Goal: Transaction & Acquisition: Purchase product/service

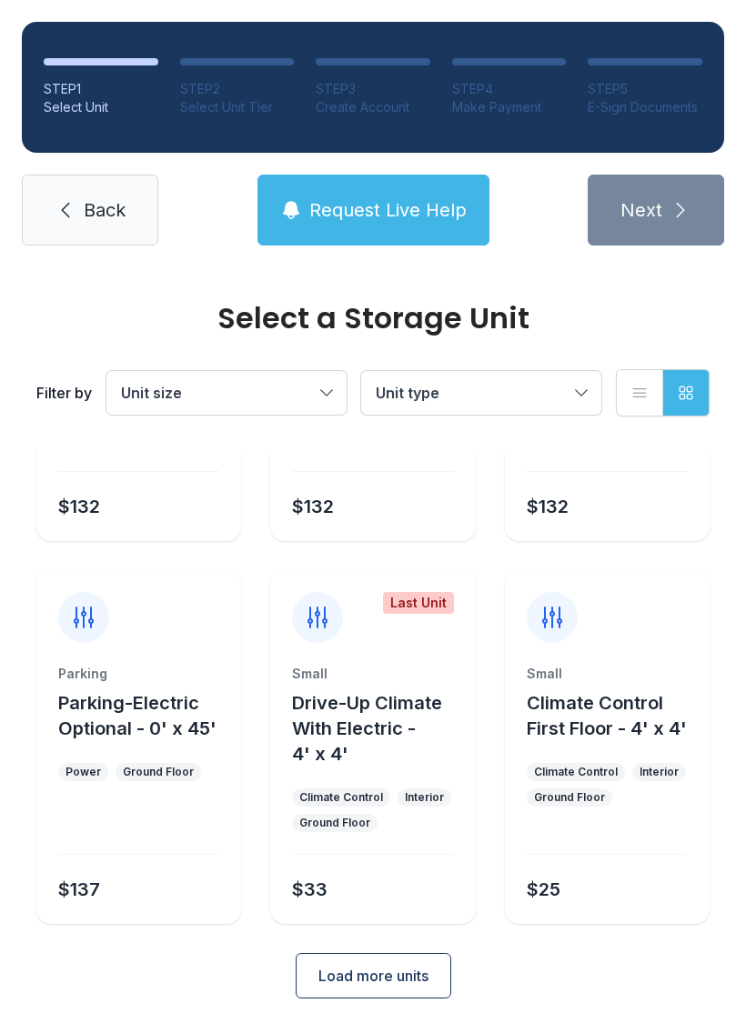
scroll to position [216, 0]
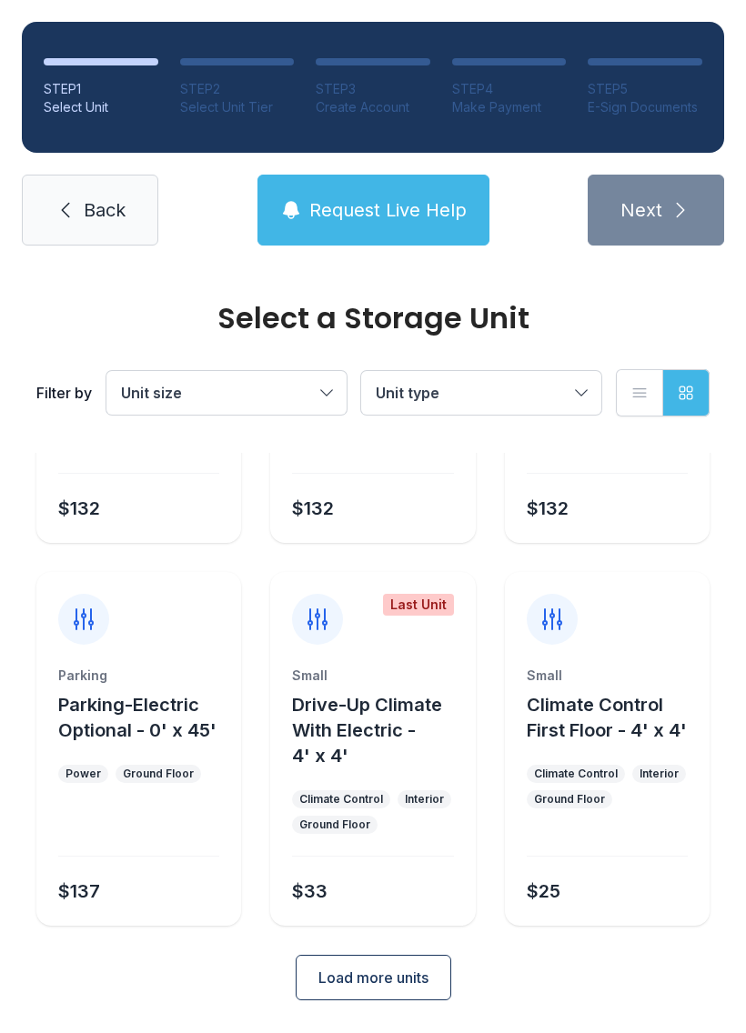
click at [399, 990] on button "Load more units" at bounding box center [374, 977] width 156 height 45
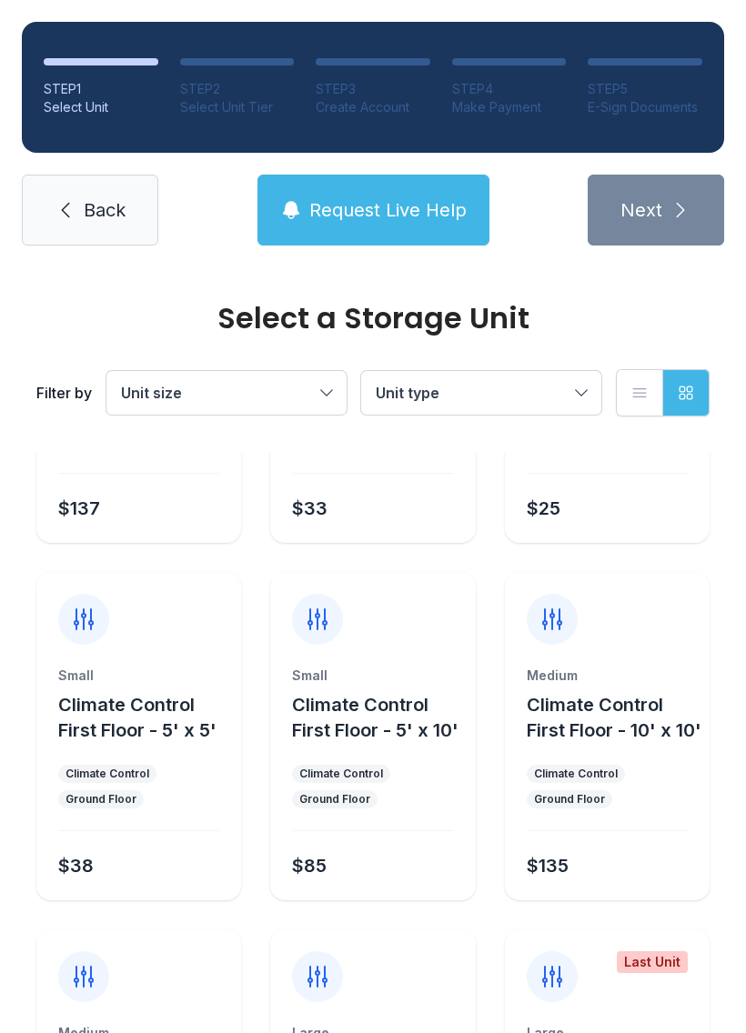
scroll to position [601, 0]
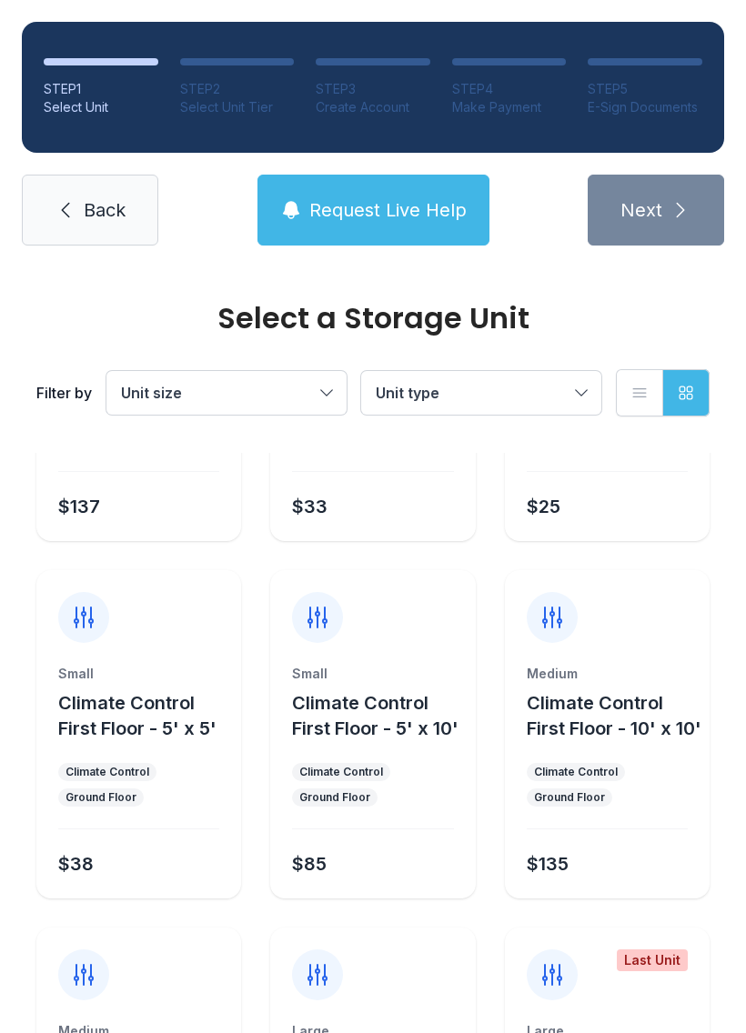
click at [202, 804] on ul "Climate Control Ground Floor" at bounding box center [138, 785] width 161 height 44
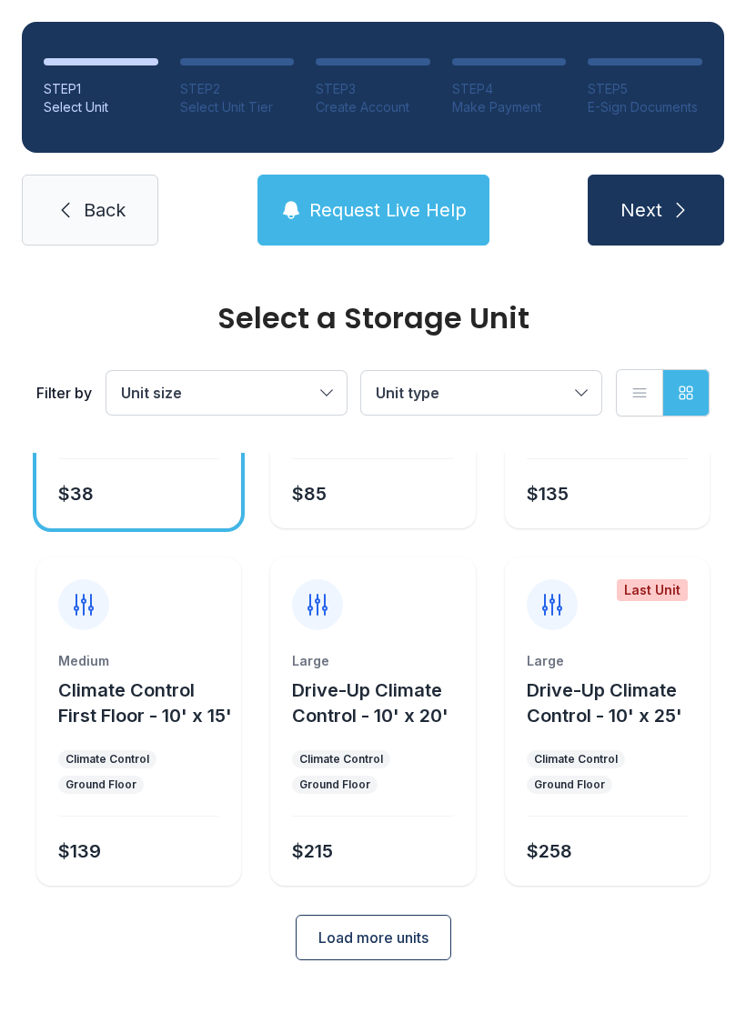
scroll to position [982, 0]
click at [689, 216] on icon "submit" at bounding box center [680, 210] width 22 height 22
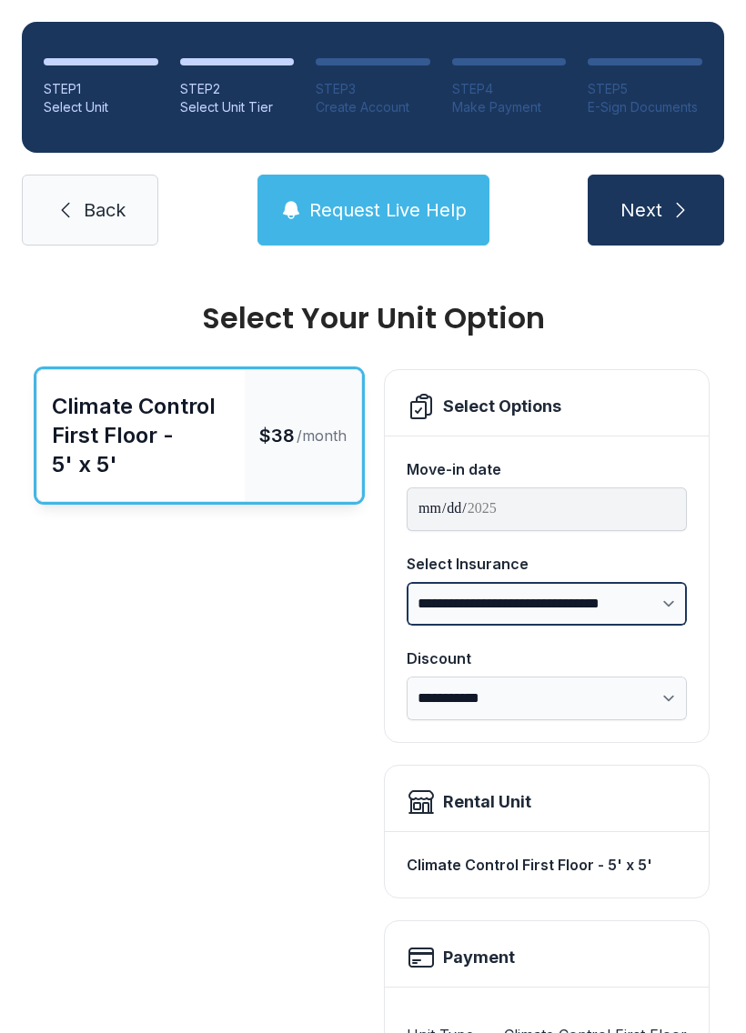
click at [670, 612] on select "**********" at bounding box center [547, 604] width 280 height 44
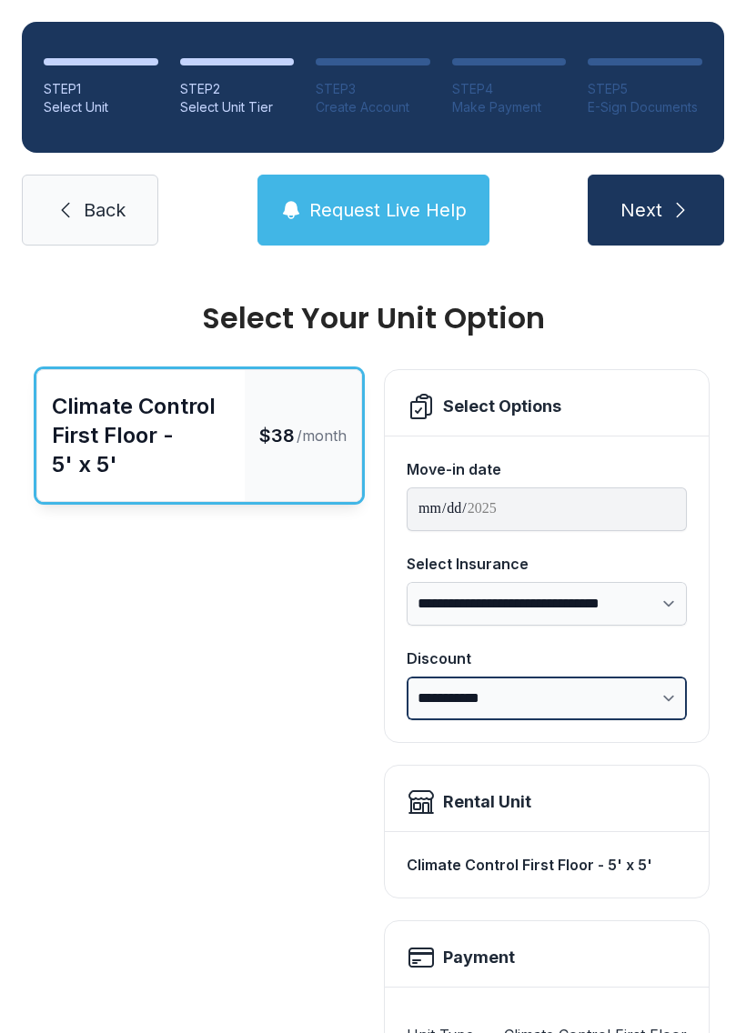
click at [663, 704] on select "**********" at bounding box center [547, 699] width 280 height 44
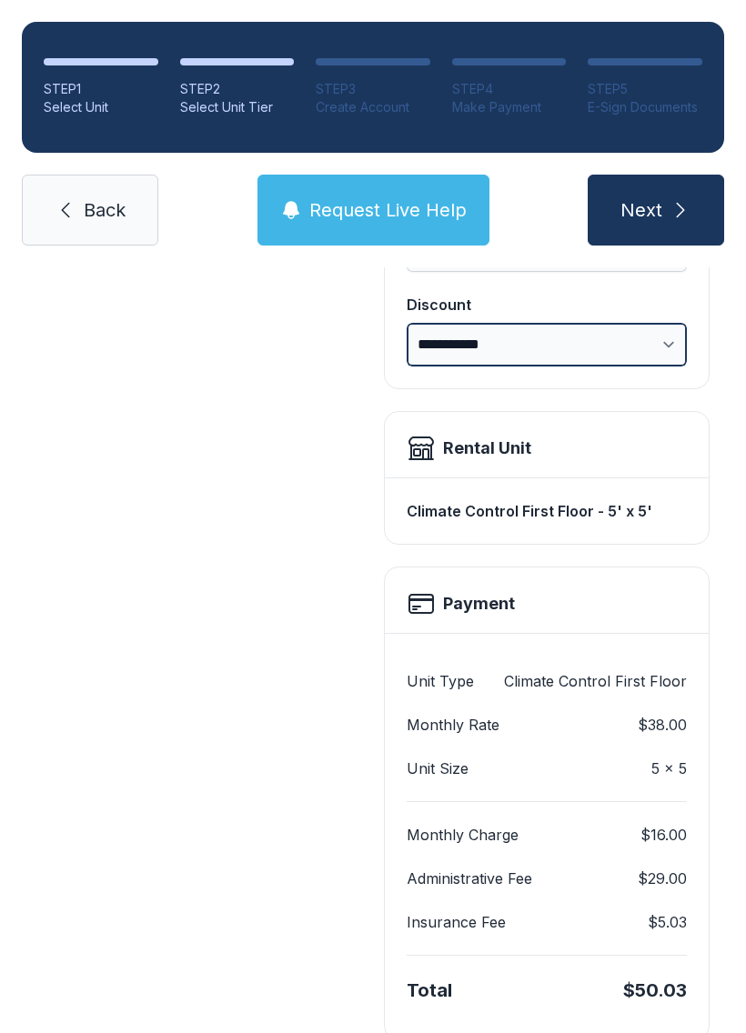
scroll to position [355, 0]
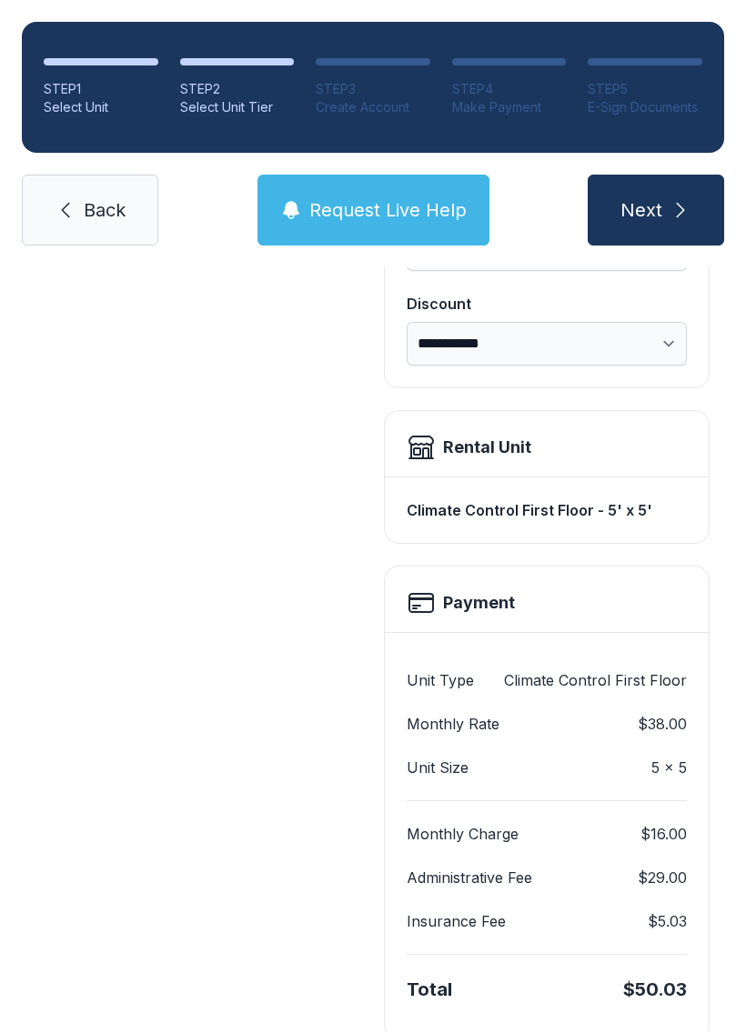
click at [533, 626] on div "Payment" at bounding box center [547, 599] width 324 height 65
click at [464, 605] on h2 "Payment" at bounding box center [479, 602] width 72 height 25
click at [508, 643] on div "Unit Type Climate Control First Floor Monthly Rate $38.00 Unit Size 5 x 5 Month…" at bounding box center [547, 835] width 324 height 407
click at [517, 803] on div "Monthly Charge $16.00 Administrative Fee $29.00 Insurance Fee $5.03" at bounding box center [547, 877] width 280 height 154
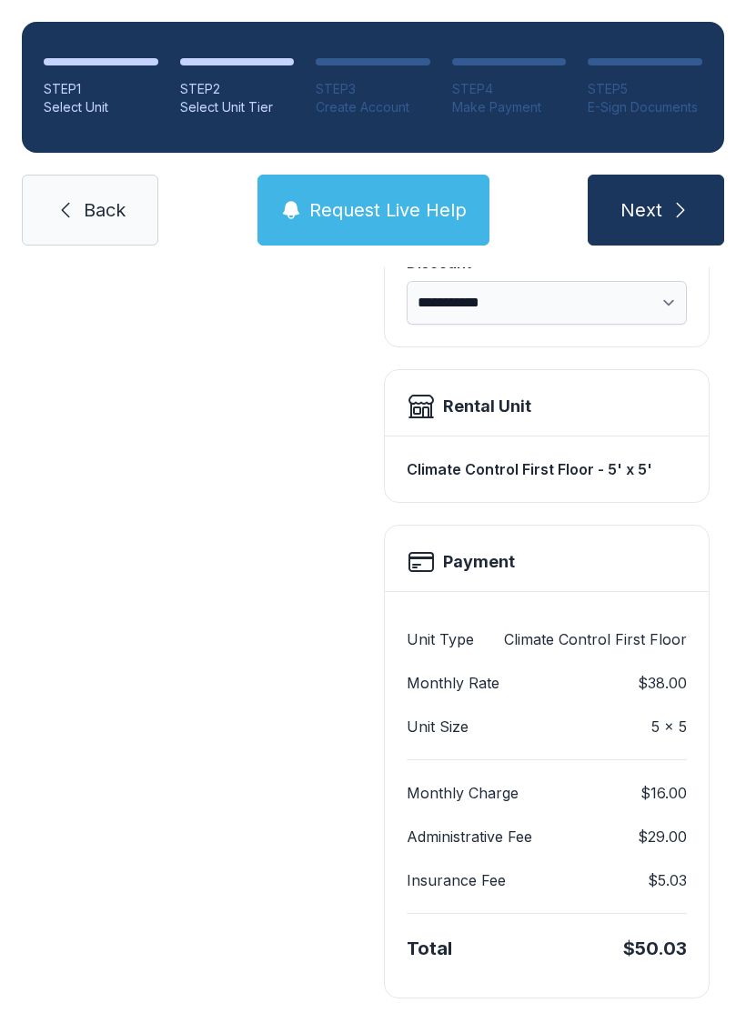
scroll to position [394, 0]
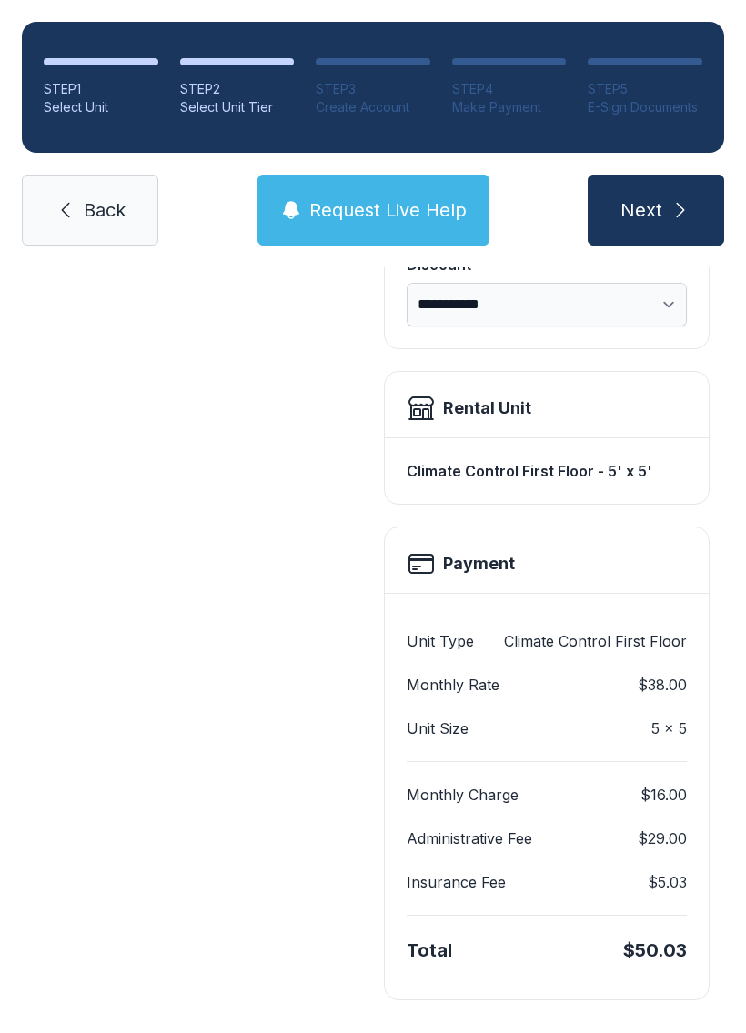
click at [679, 216] on icon "submit" at bounding box center [680, 210] width 22 height 22
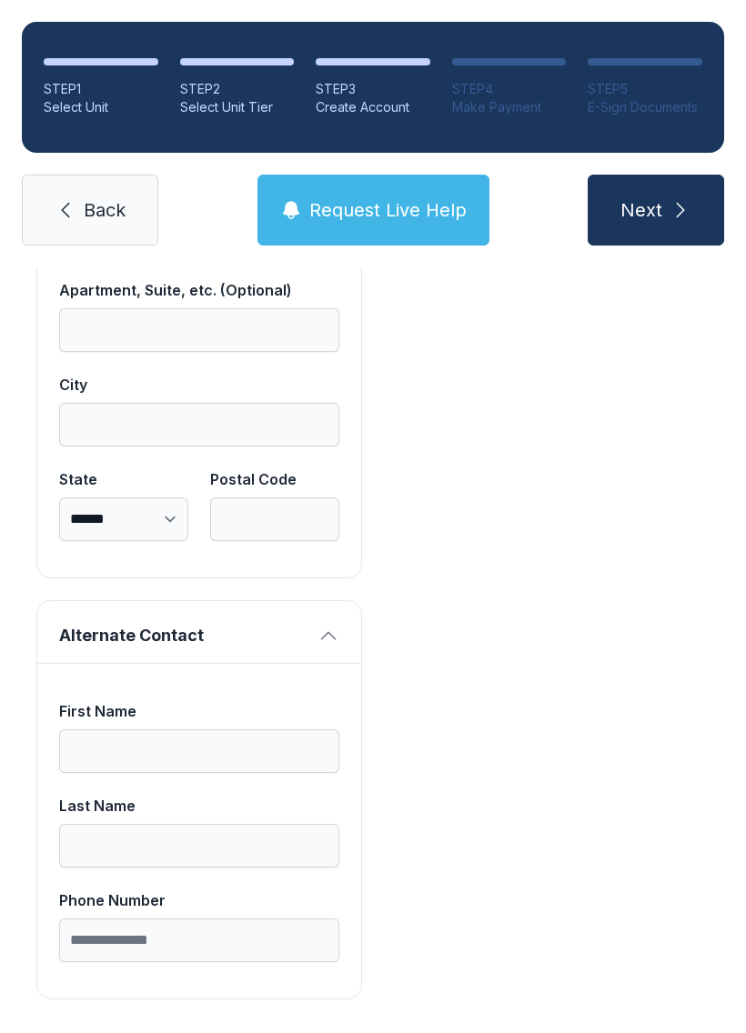
scroll to position [1558, 0]
